Goal: Transaction & Acquisition: Purchase product/service

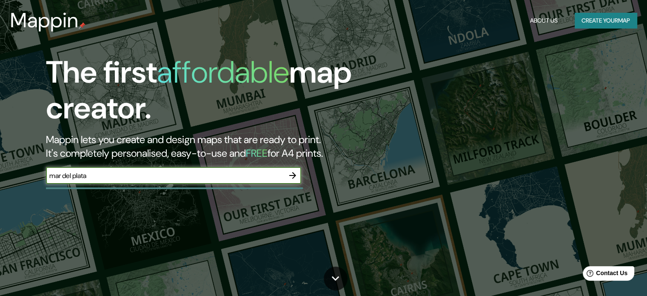
type input "mar del plata"
click at [293, 175] on icon "button" at bounding box center [292, 175] width 7 height 7
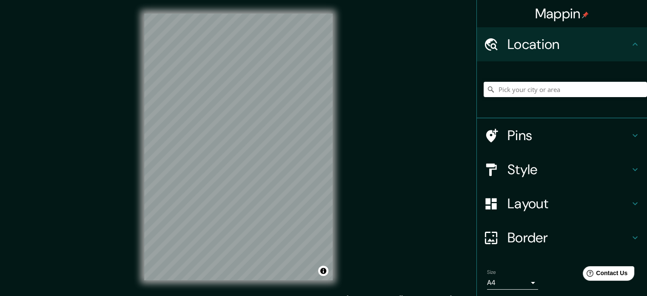
click at [76, 194] on div "Mappin Location Pins Style Layout Border Choose a border. Hint : you can make l…" at bounding box center [323, 153] width 647 height 307
click at [141, 229] on div "© Mapbox © OpenStreetMap Improve this map" at bounding box center [239, 147] width 216 height 294
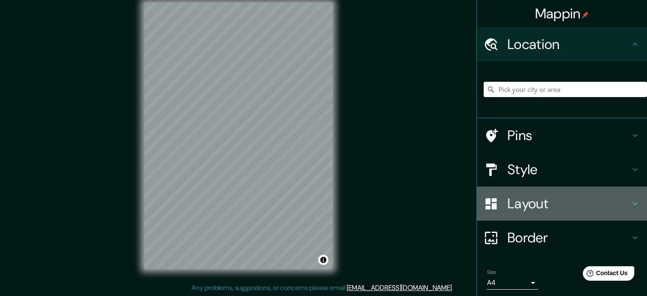
click at [508, 204] on h4 "Layout" at bounding box center [569, 203] width 123 height 17
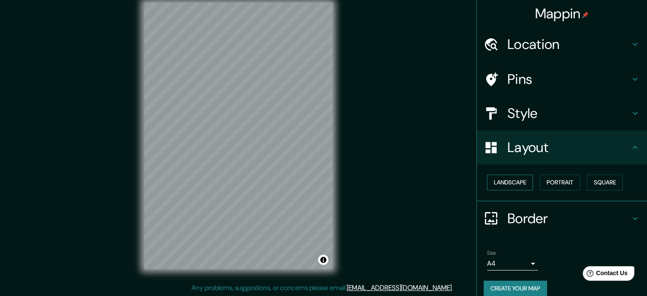
click at [522, 179] on button "Landscape" at bounding box center [510, 183] width 46 height 16
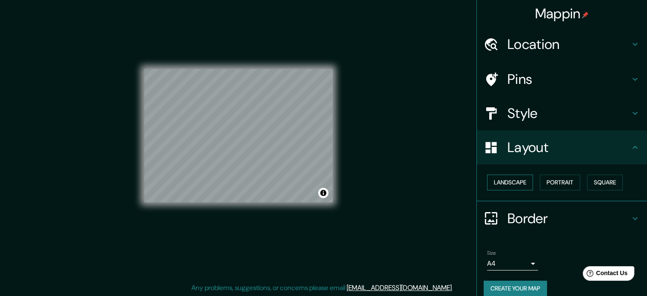
click at [522, 179] on button "Landscape" at bounding box center [510, 183] width 46 height 16
click at [540, 179] on button "Portrait" at bounding box center [560, 183] width 40 height 16
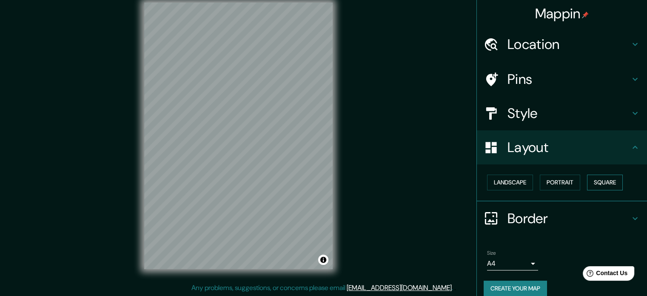
click at [592, 177] on button "Square" at bounding box center [605, 183] width 36 height 16
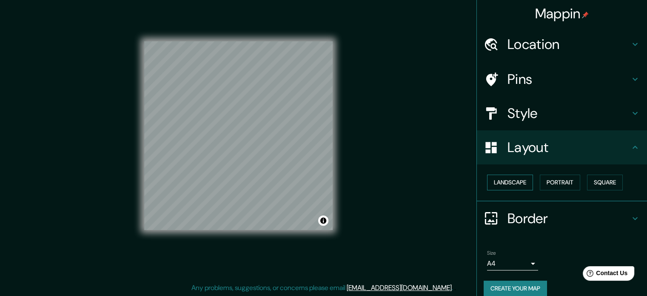
click at [514, 179] on button "Landscape" at bounding box center [510, 183] width 46 height 16
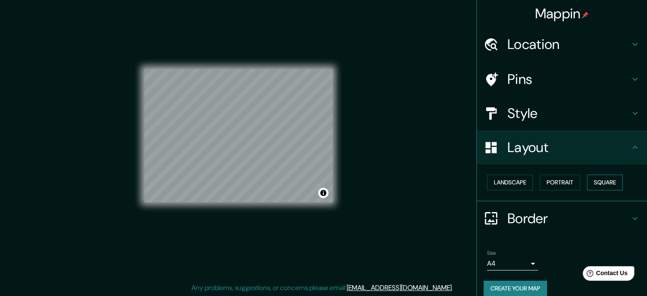
click at [594, 180] on button "Square" at bounding box center [605, 183] width 36 height 16
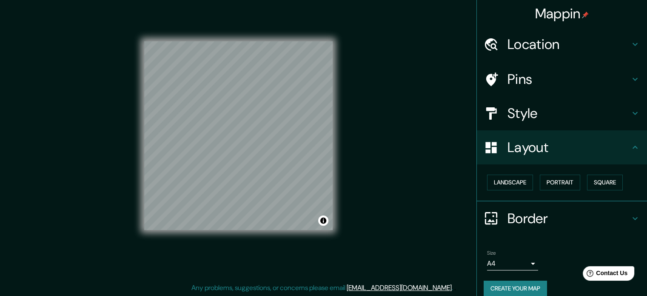
click at [527, 101] on div "Style" at bounding box center [562, 113] width 170 height 34
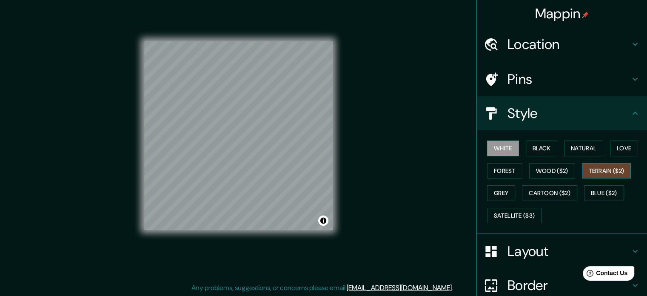
click at [590, 170] on button "Terrain ($2)" at bounding box center [606, 171] width 49 height 16
click at [498, 170] on button "Forest" at bounding box center [504, 171] width 35 height 16
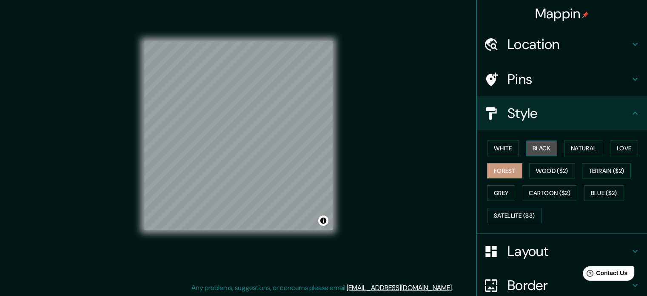
click at [540, 146] on button "Black" at bounding box center [542, 148] width 32 height 16
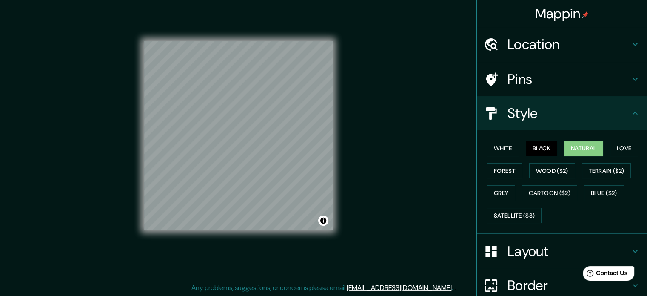
click at [569, 150] on button "Natural" at bounding box center [583, 148] width 39 height 16
click at [612, 148] on button "Love" at bounding box center [624, 148] width 28 height 16
click at [584, 153] on button "Natural" at bounding box center [583, 148] width 39 height 16
click at [613, 148] on button "Love" at bounding box center [624, 148] width 28 height 16
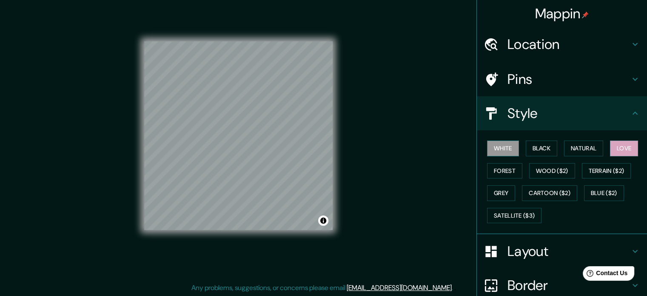
click at [505, 148] on button "White" at bounding box center [503, 148] width 32 height 16
click at [507, 217] on button "Satellite ($3)" at bounding box center [514, 216] width 54 height 16
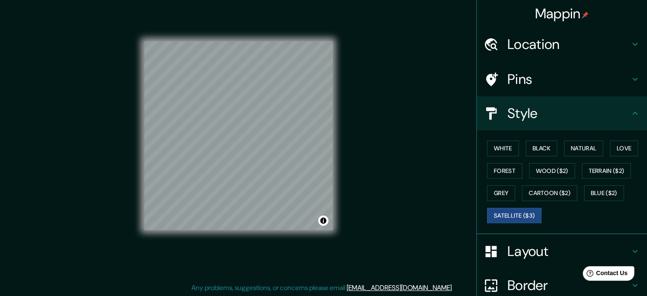
click at [559, 75] on h4 "Pins" at bounding box center [569, 79] width 123 height 17
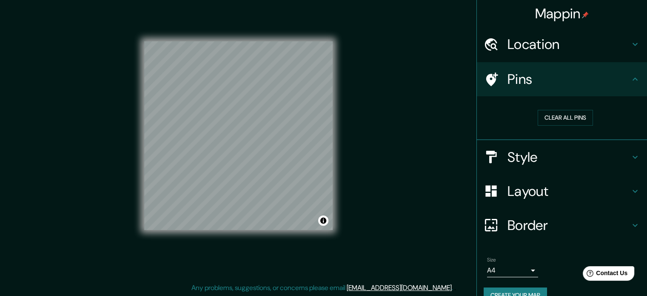
click at [511, 46] on h4 "Location" at bounding box center [569, 44] width 123 height 17
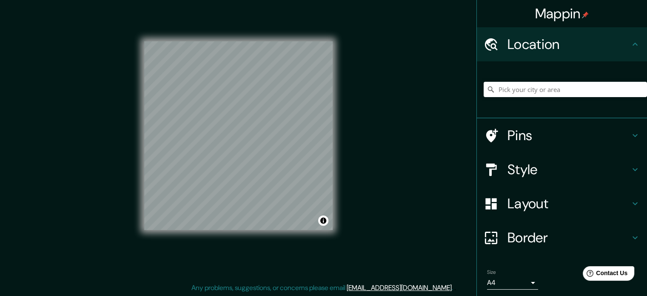
click at [555, 36] on h4 "Location" at bounding box center [569, 44] width 123 height 17
click at [541, 238] on h4 "Border" at bounding box center [569, 237] width 123 height 17
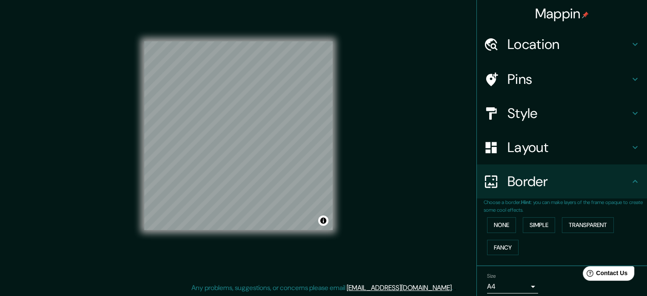
scroll to position [32, 0]
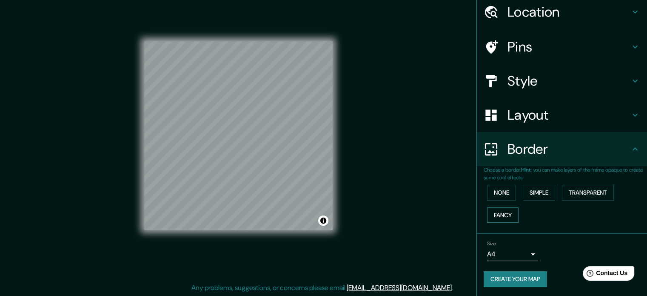
click at [488, 218] on button "Fancy" at bounding box center [502, 215] width 31 height 16
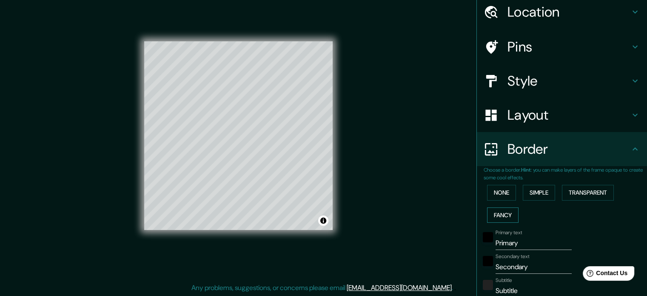
click at [488, 218] on button "Fancy" at bounding box center [502, 215] width 31 height 16
type input "177"
type input "35"
type input "18"
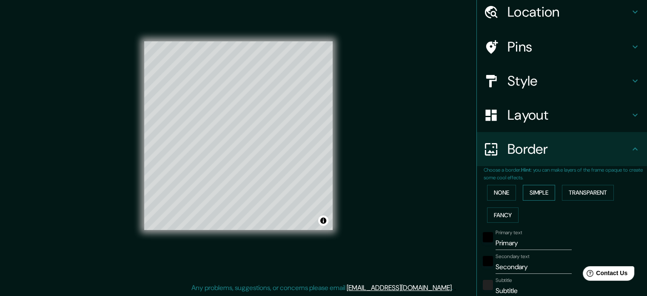
click at [530, 195] on button "Simple" at bounding box center [539, 193] width 32 height 16
click at [548, 192] on button "Simple" at bounding box center [539, 193] width 32 height 16
type input "177"
type input "35"
click at [567, 194] on button "Transparent" at bounding box center [588, 193] width 52 height 16
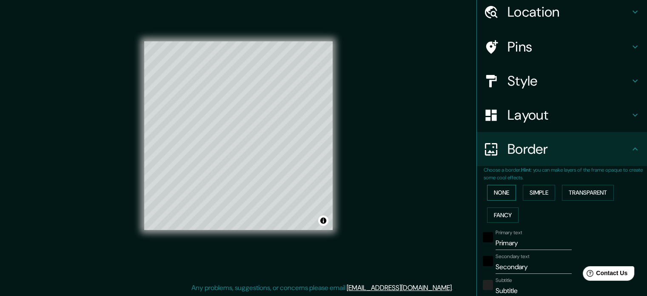
click at [495, 195] on button "None" at bounding box center [501, 193] width 29 height 16
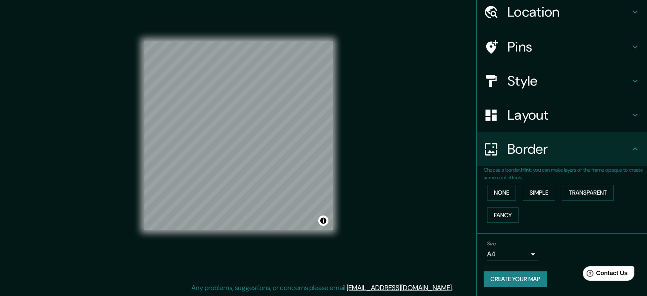
click at [527, 112] on h4 "Layout" at bounding box center [569, 114] width 123 height 17
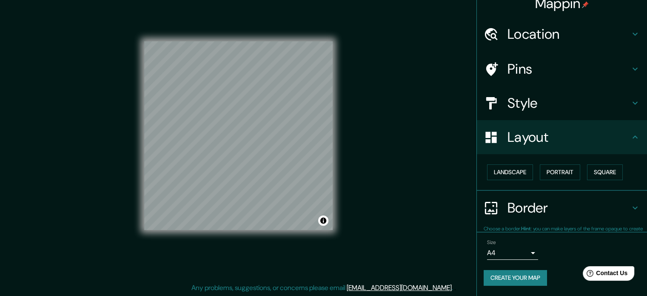
scroll to position [9, 0]
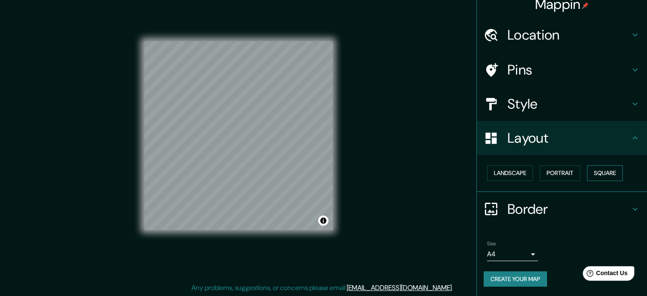
click at [603, 175] on button "Square" at bounding box center [605, 173] width 36 height 16
click at [525, 115] on div "Style" at bounding box center [562, 104] width 170 height 34
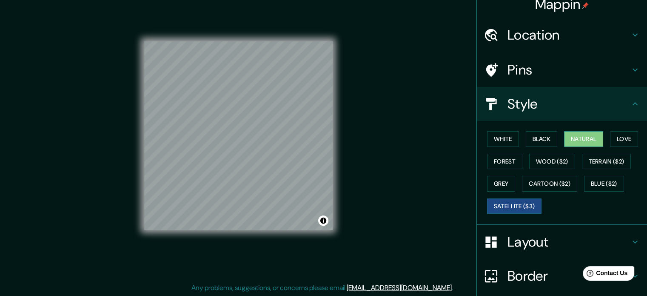
click at [572, 139] on button "Natural" at bounding box center [583, 139] width 39 height 16
click at [318, 219] on button "Toggle attribution" at bounding box center [323, 220] width 10 height 10
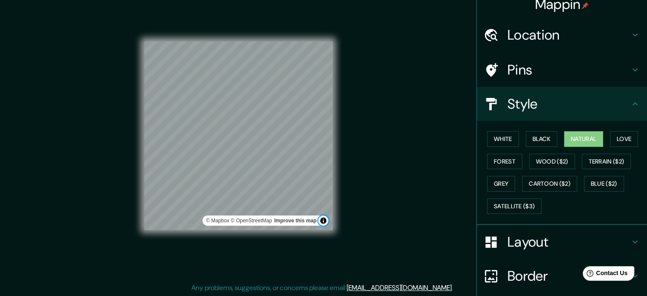
click at [322, 219] on button "Toggle attribution" at bounding box center [323, 220] width 10 height 10
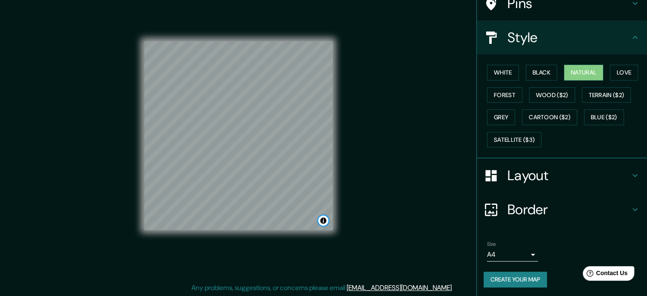
scroll to position [0, 0]
